Goal: Information Seeking & Learning: Learn about a topic

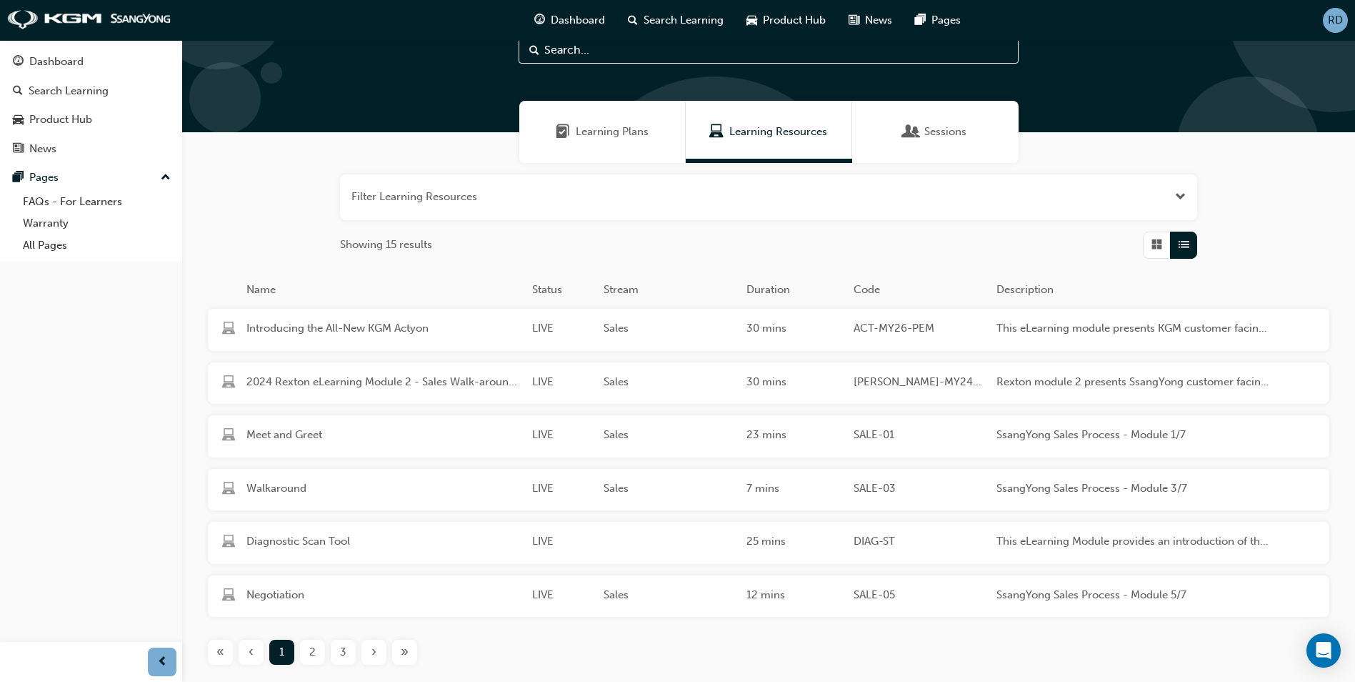
scroll to position [148, 0]
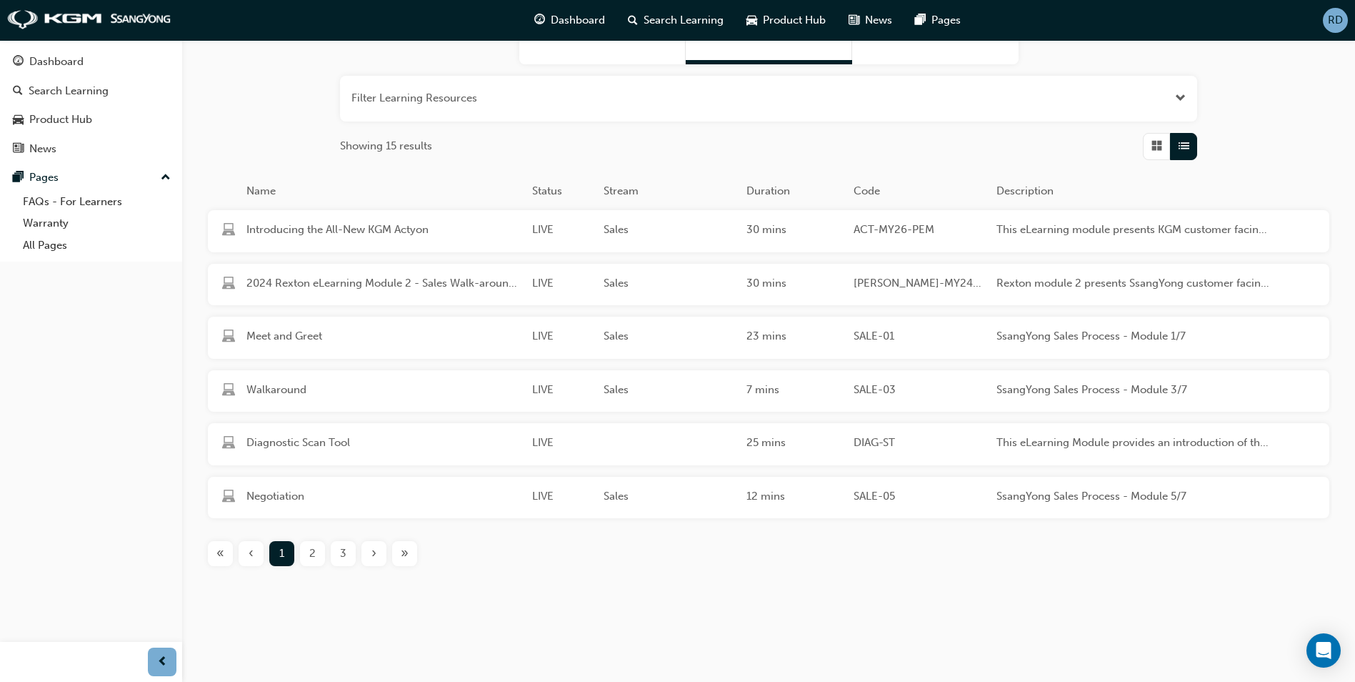
click at [318, 555] on div "2" at bounding box center [312, 553] width 25 height 25
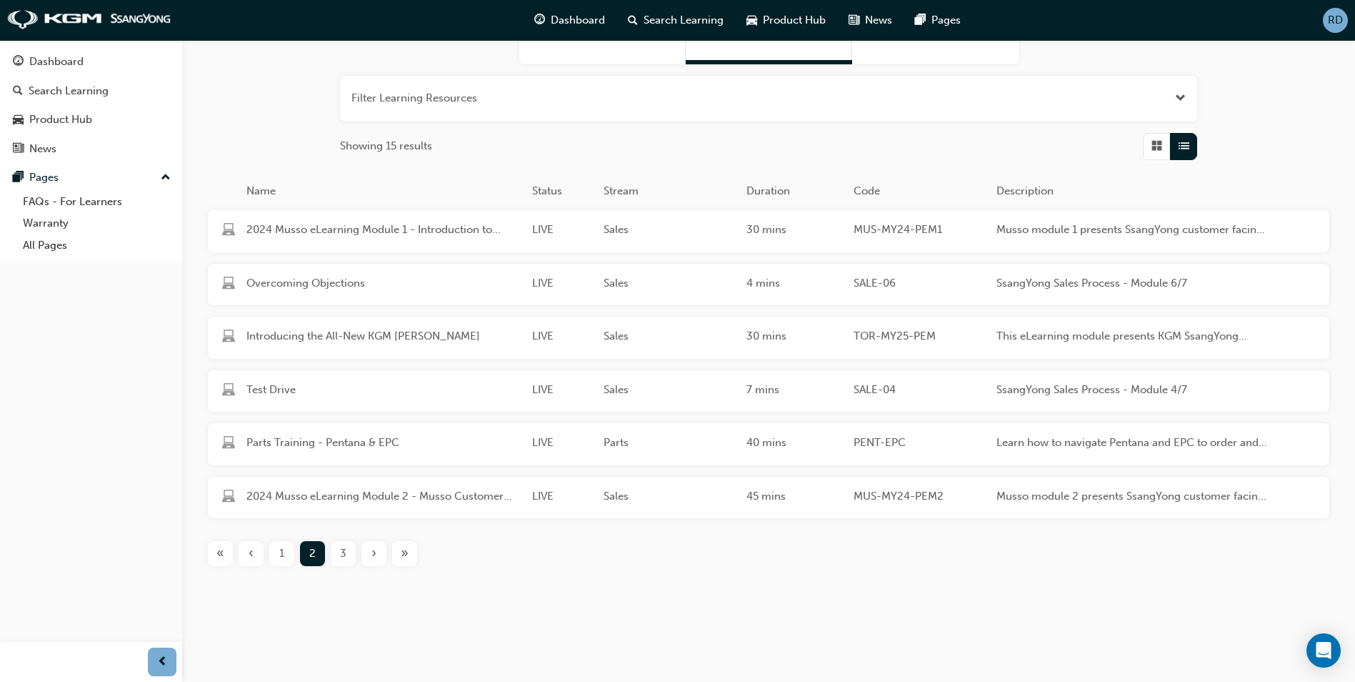
click at [344, 555] on span "3" at bounding box center [343, 553] width 6 height 16
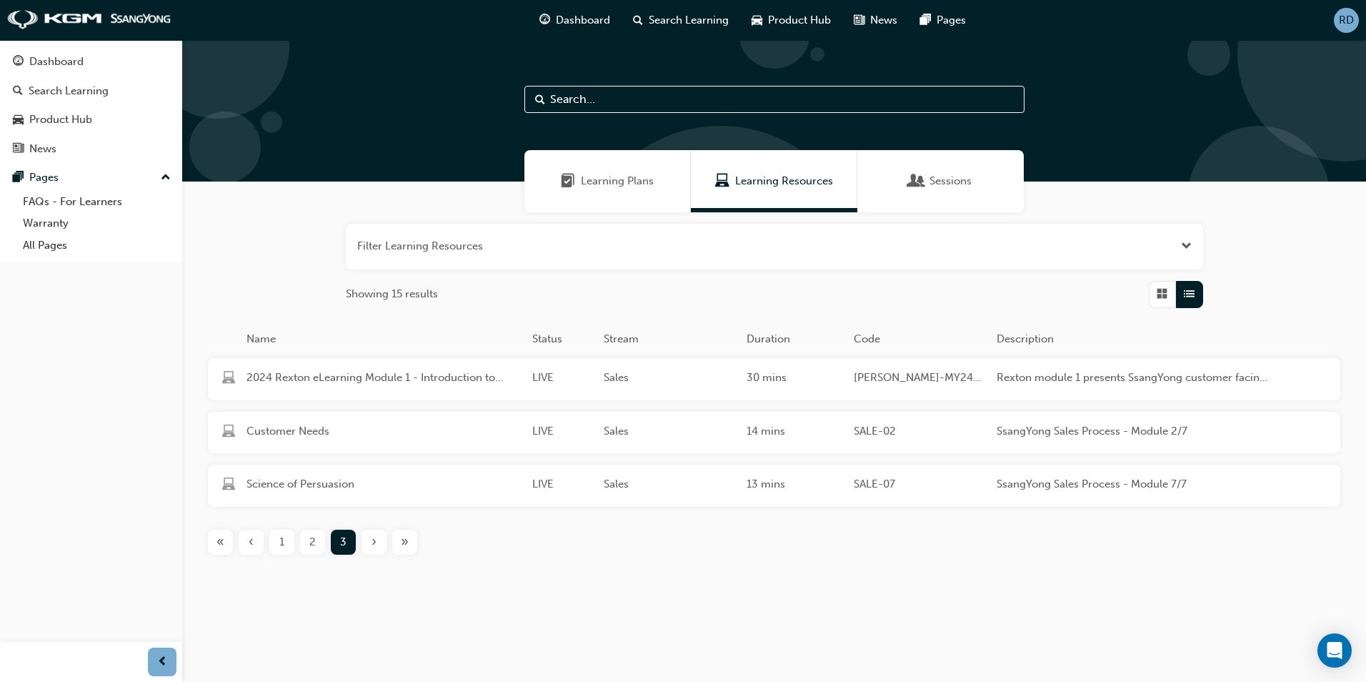
click at [284, 544] on span "1" at bounding box center [281, 542] width 5 height 16
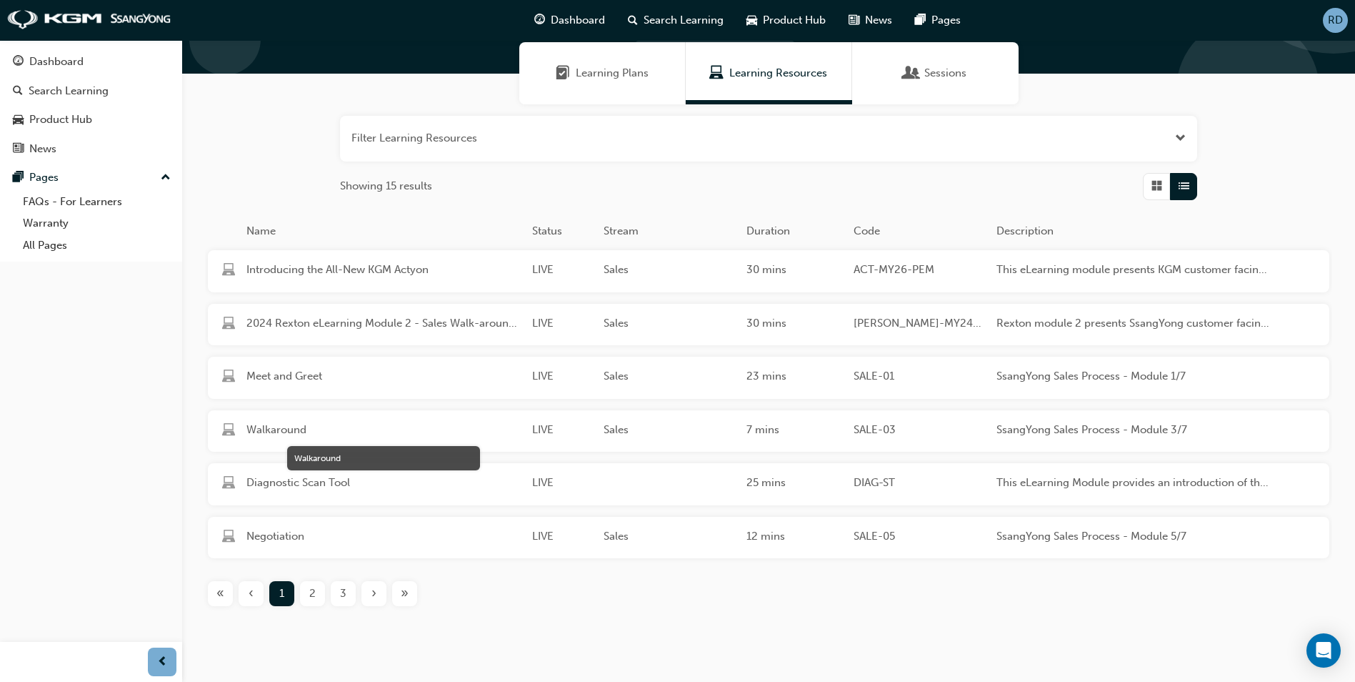
scroll to position [148, 0]
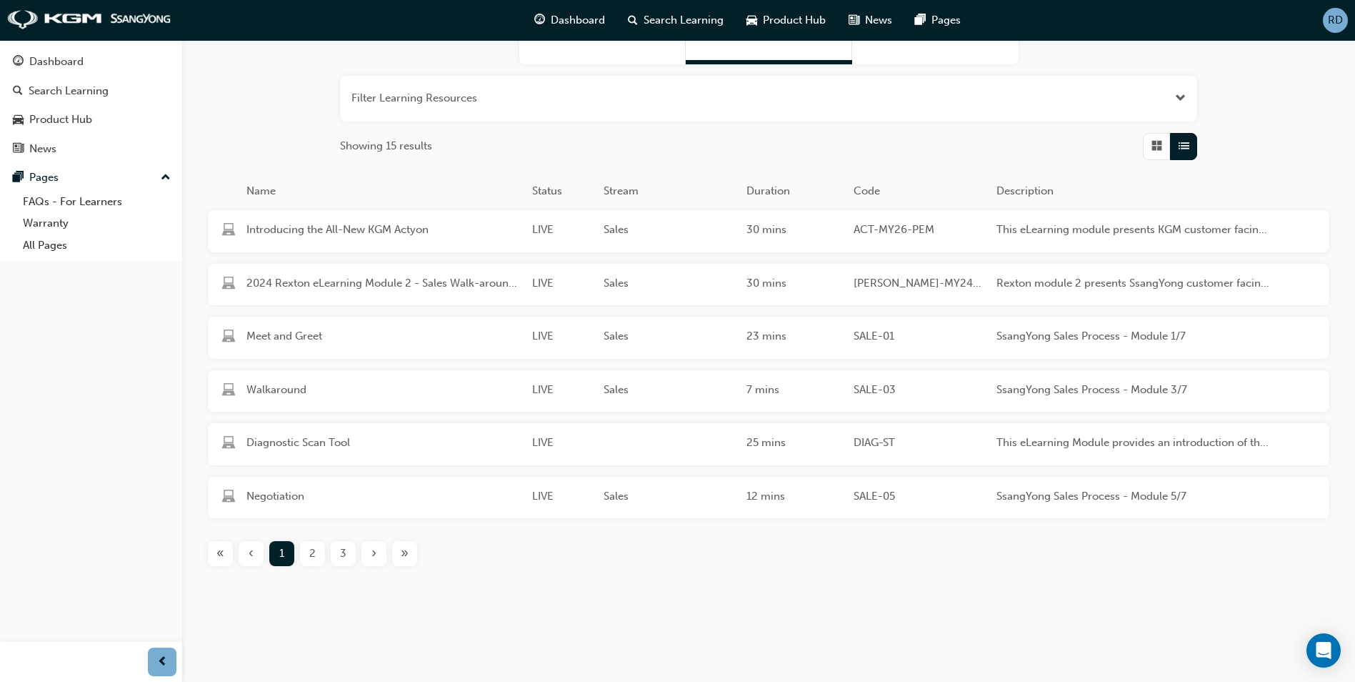
click at [310, 552] on span "2" at bounding box center [312, 553] width 6 height 16
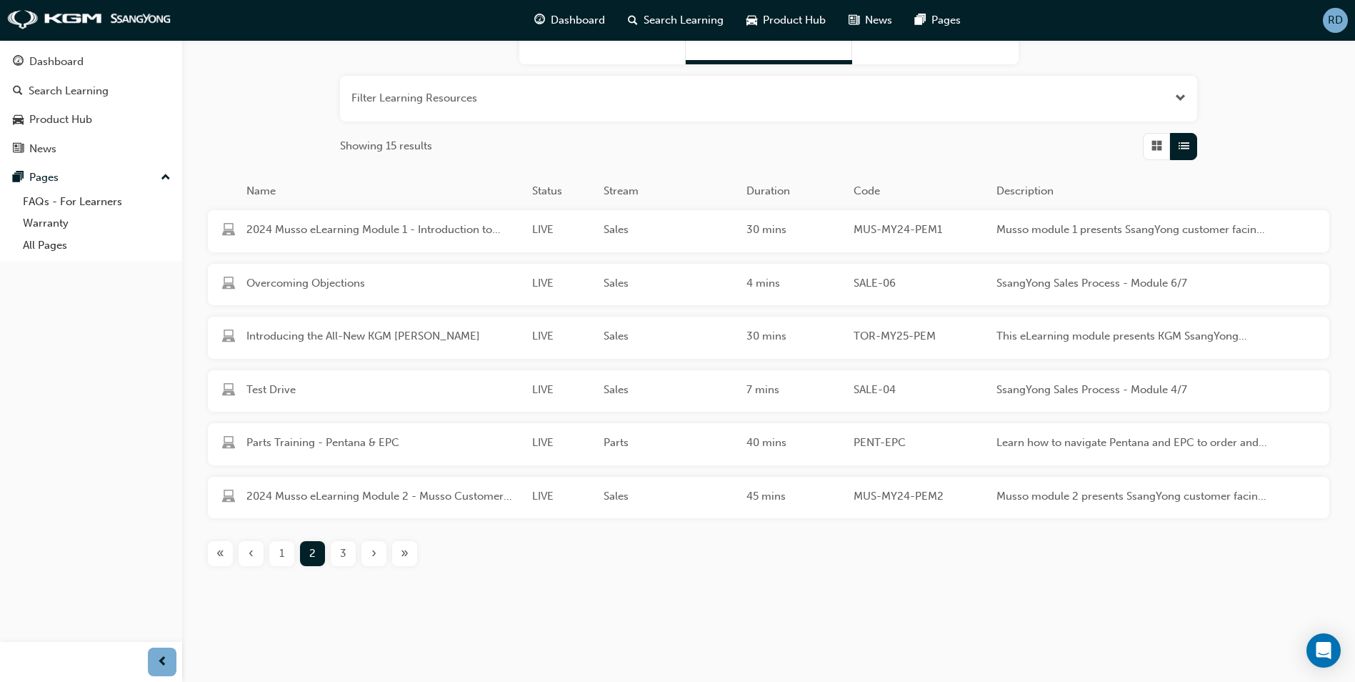
click at [343, 554] on span "3" at bounding box center [343, 553] width 6 height 16
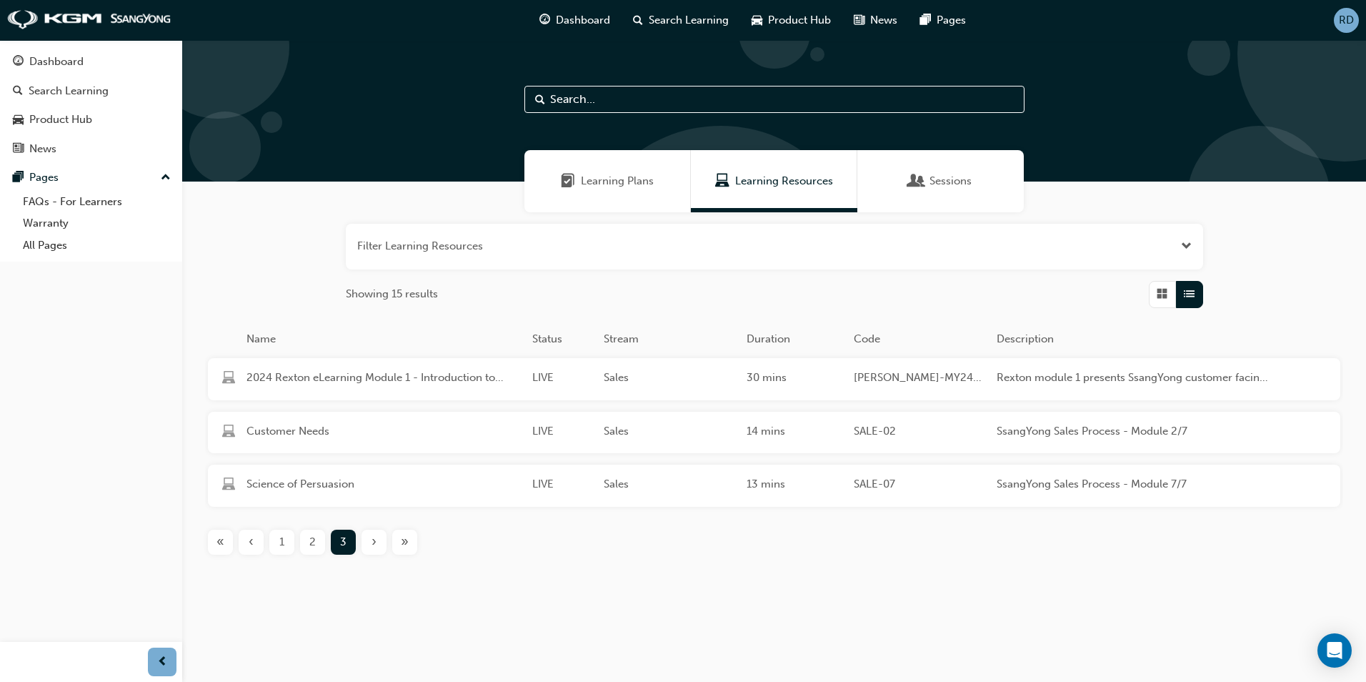
click at [309, 540] on span "2" at bounding box center [312, 542] width 6 height 16
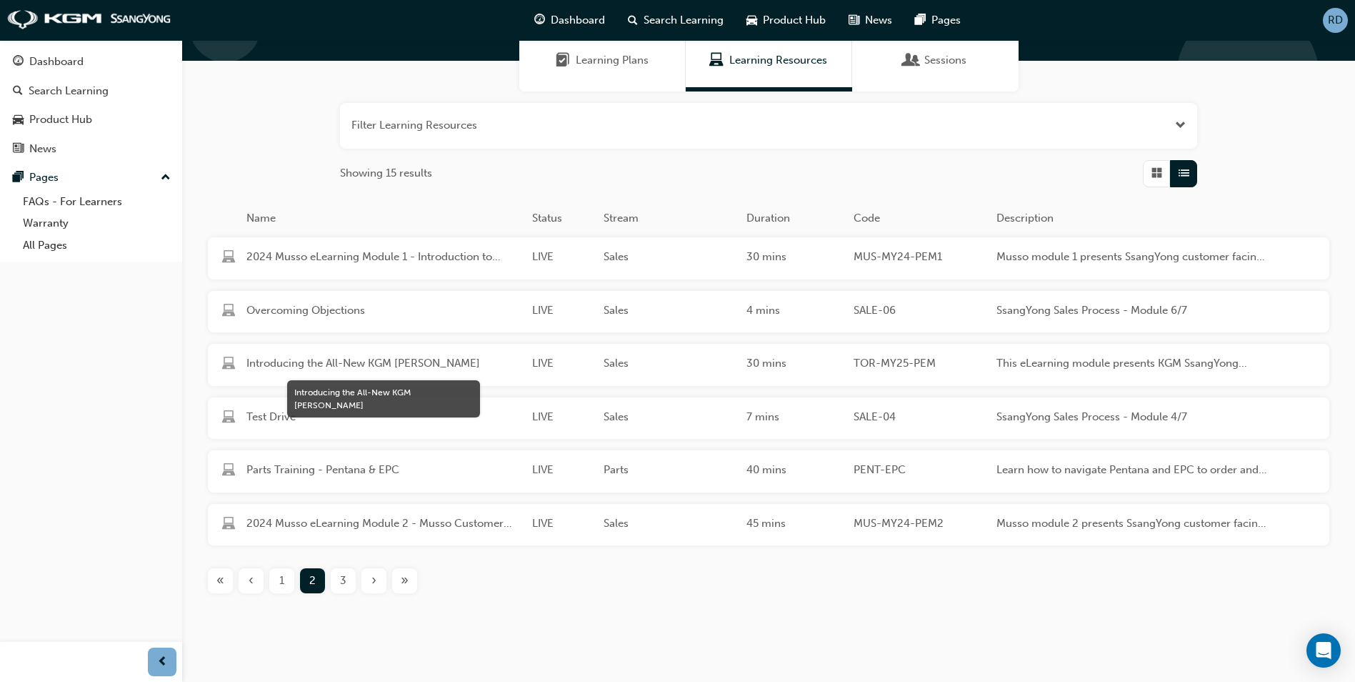
scroll to position [148, 0]
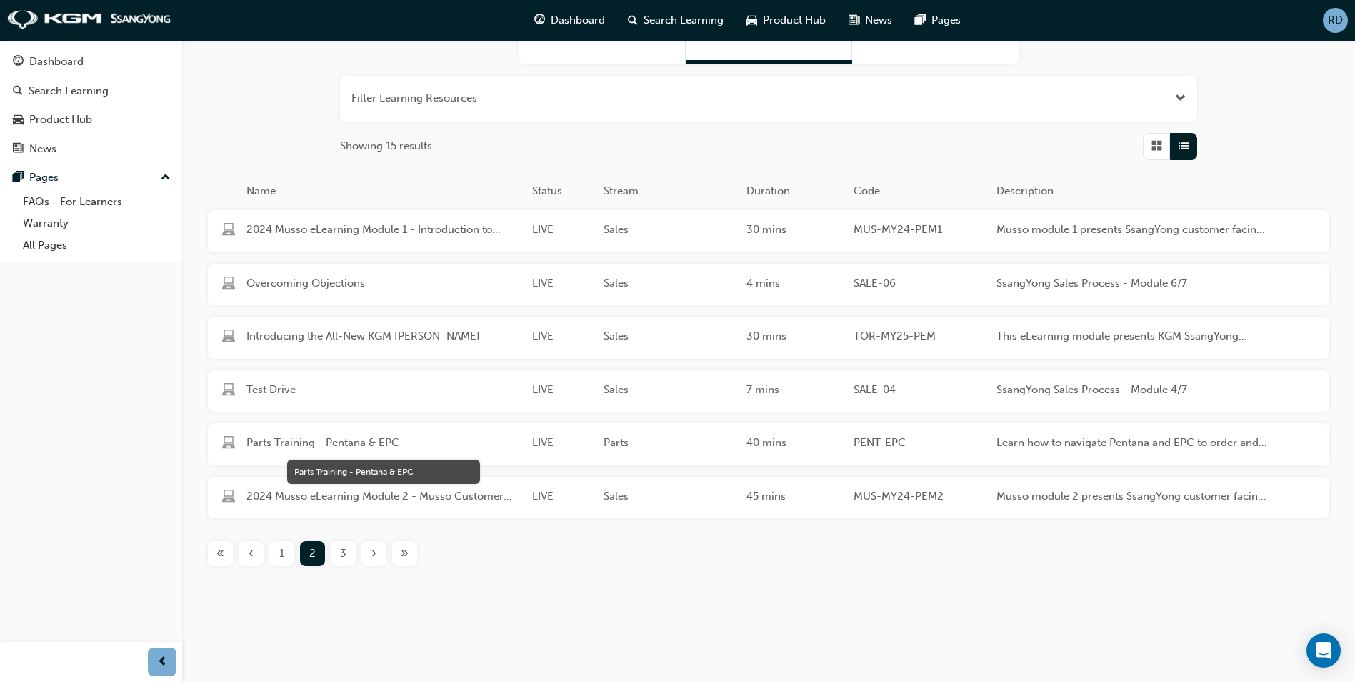
click at [319, 449] on span "Parts Training - Pentana & EPC" at bounding box center [383, 442] width 274 height 16
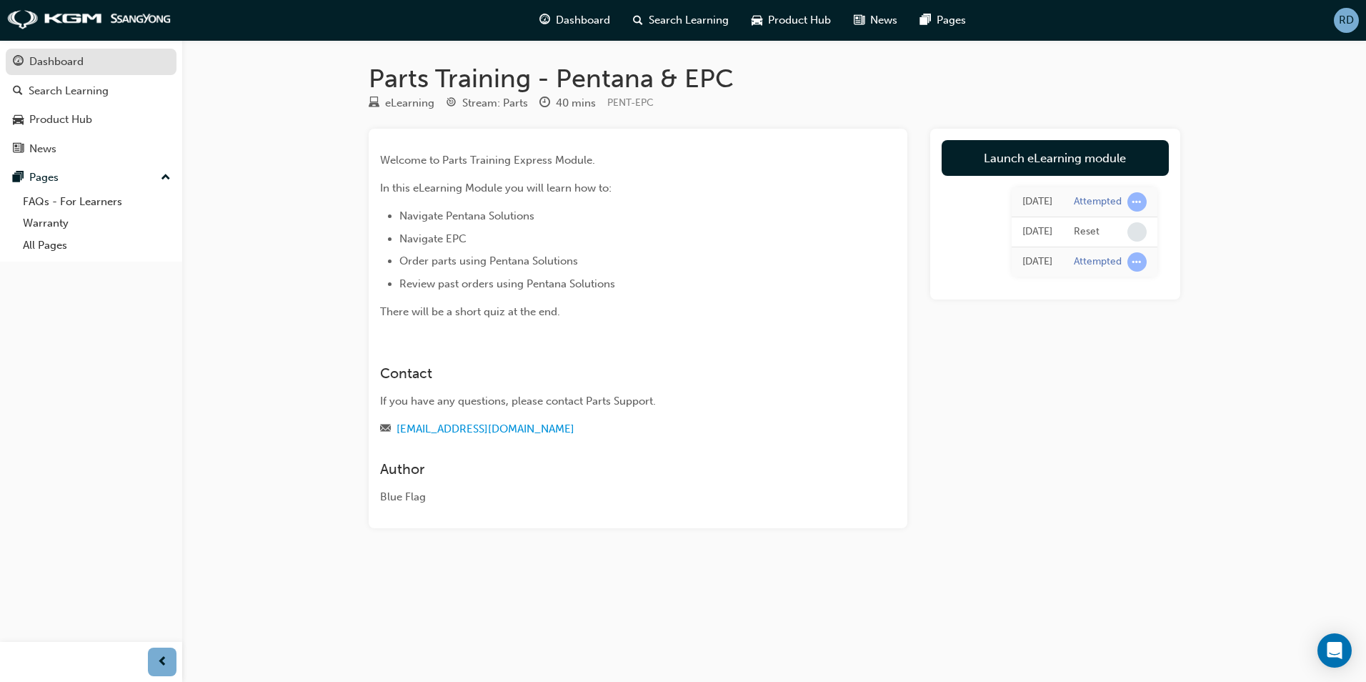
click at [87, 62] on div "Dashboard" at bounding box center [91, 62] width 156 height 18
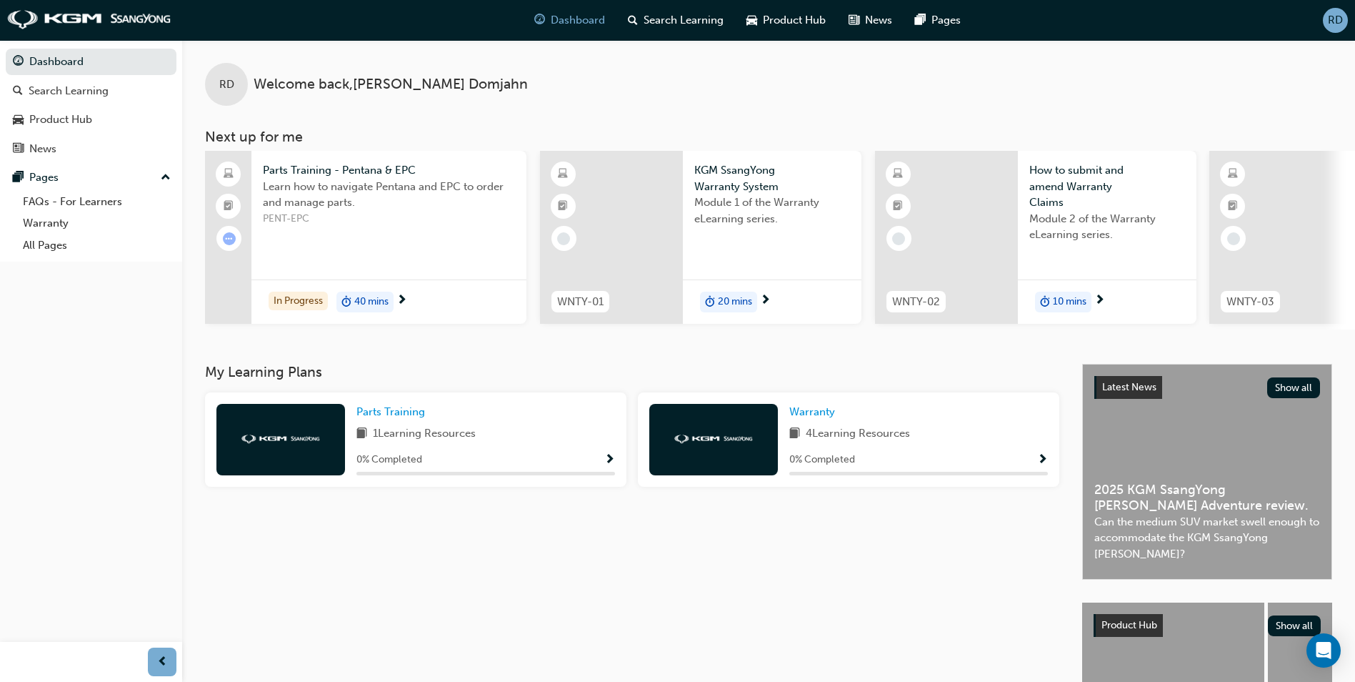
click at [765, 299] on span "next-icon" at bounding box center [765, 300] width 11 height 13
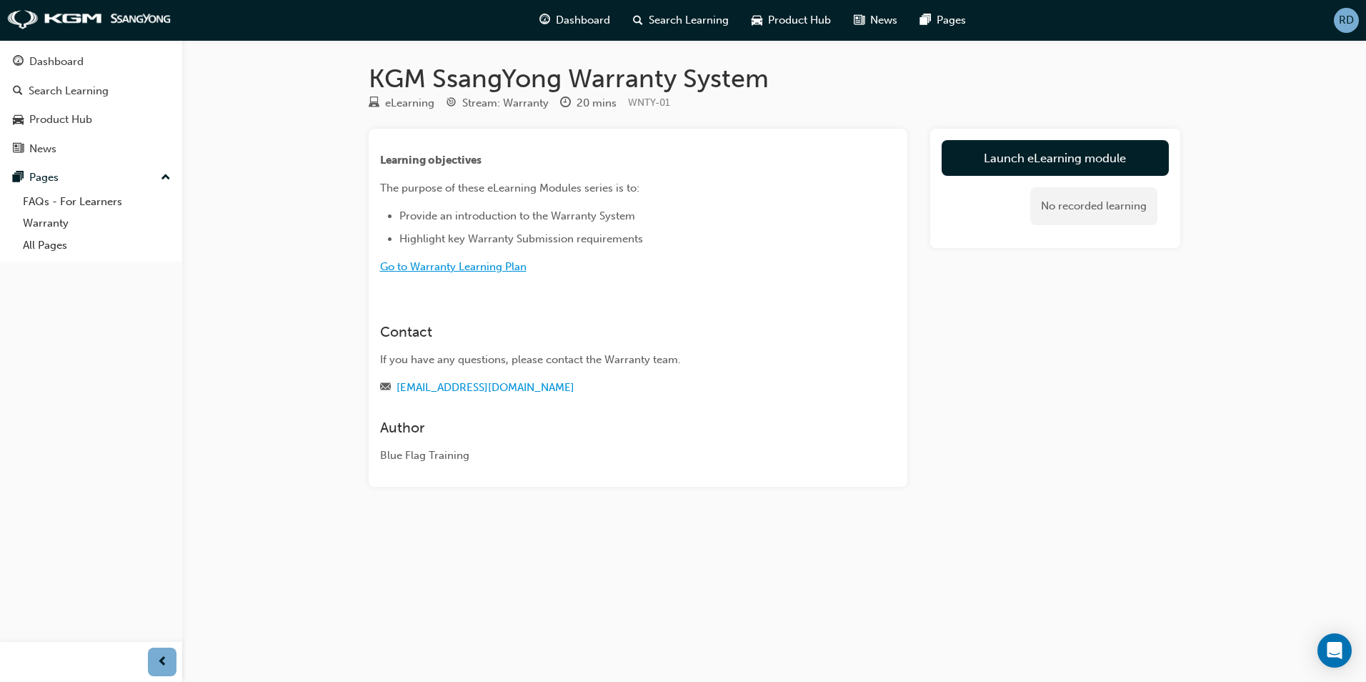
click at [499, 264] on span "Go to Warranty Learning Plan" at bounding box center [453, 266] width 146 height 13
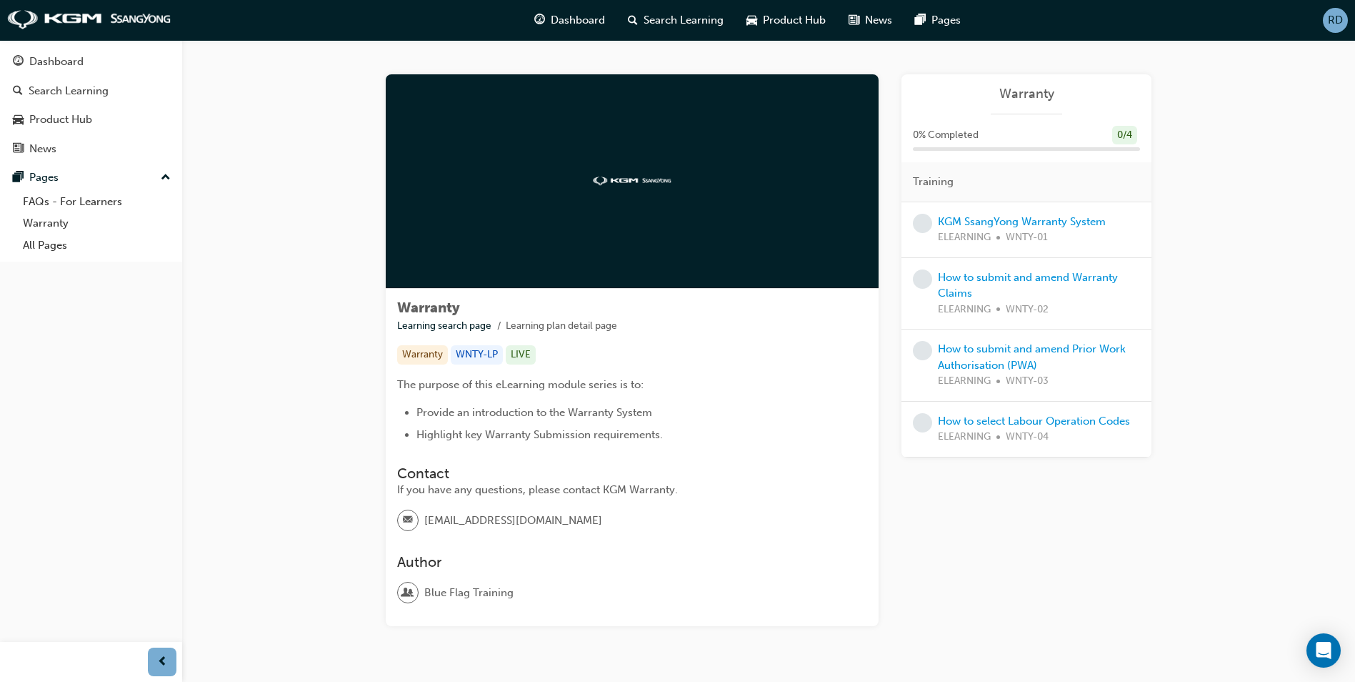
click at [610, 221] on div at bounding box center [632, 181] width 493 height 214
click at [993, 216] on link "KGM SsangYong Warranty System" at bounding box center [1022, 221] width 168 height 13
